Goal: Go to known website: Access a specific website the user already knows

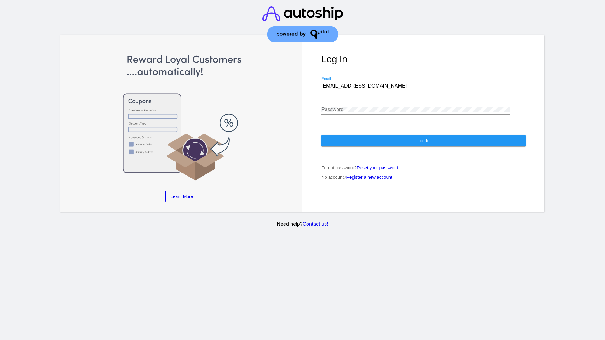
type input "[EMAIL_ADDRESS][DOMAIN_NAME]"
click at [423, 141] on span "Log In" at bounding box center [423, 140] width 12 height 5
